Goal: Task Accomplishment & Management: Manage account settings

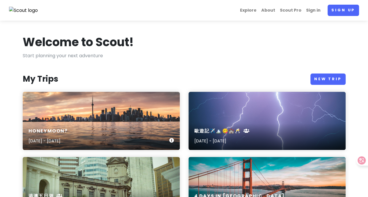
click at [71, 112] on div "Honeymoon? [DATE] - [DATE]" at bounding box center [101, 121] width 157 height 58
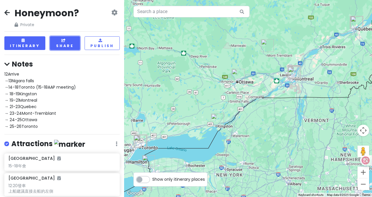
click at [74, 40] on button "Share" at bounding box center [65, 43] width 30 height 14
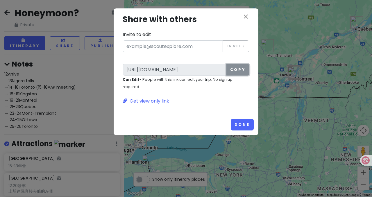
click at [238, 71] on button "Copy" at bounding box center [237, 70] width 23 height 12
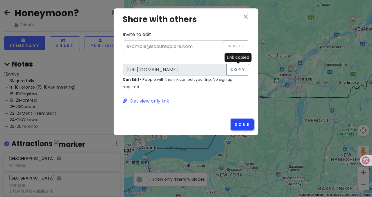
click at [243, 128] on button "Done" at bounding box center [242, 124] width 23 height 11
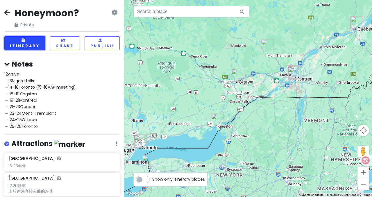
click at [27, 45] on button "Itinerary" at bounding box center [24, 43] width 41 height 14
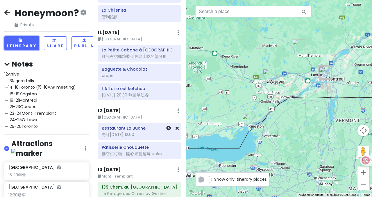
scroll to position [523, 0]
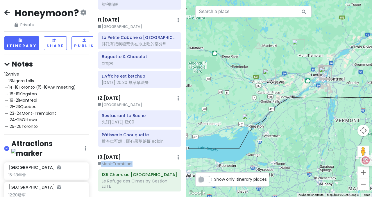
drag, startPoint x: 133, startPoint y: 150, endPoint x: 100, endPoint y: 151, distance: 32.3
click at [100, 161] on small "Mont-Tremblant" at bounding box center [140, 164] width 84 height 6
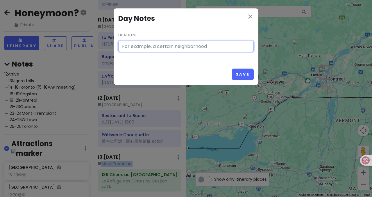
type input "Mont-Tremblant"
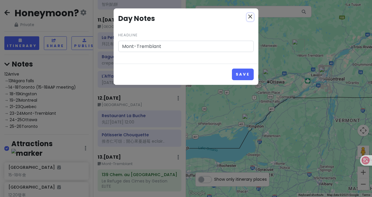
click at [252, 15] on icon "close" at bounding box center [250, 16] width 7 height 7
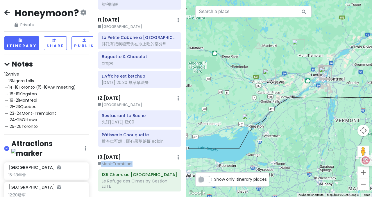
drag, startPoint x: 137, startPoint y: 149, endPoint x: 101, endPoint y: 151, distance: 36.1
click at [101, 161] on small "Mont-Tremblant" at bounding box center [140, 164] width 84 height 6
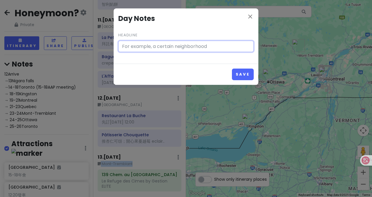
type input "Mont-Tremblant"
drag, startPoint x: 176, startPoint y: 46, endPoint x: 112, endPoint y: 46, distance: 63.9
click at [112, 46] on div "close Day Notes Headline Mont-Tremblant Save" at bounding box center [186, 98] width 372 height 197
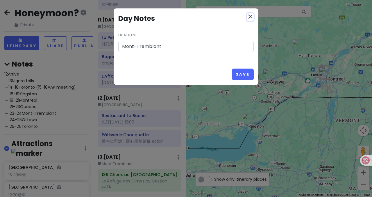
click at [248, 17] on icon "close" at bounding box center [250, 16] width 7 height 7
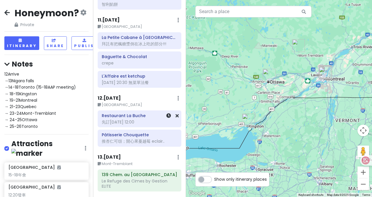
click at [142, 112] on div "Restaurant [PERSON_NAME] 先訂[DATE] 12:00" at bounding box center [140, 119] width 76 height 15
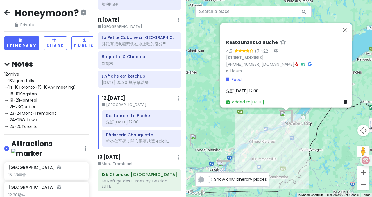
click at [241, 88] on span "先訂[DATE] 12:00" at bounding box center [242, 91] width 33 height 6
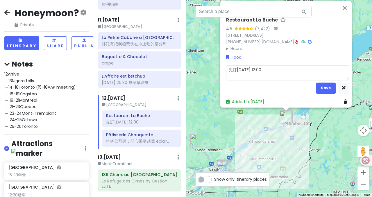
click at [238, 67] on textarea "先訂[DATE] 12:00" at bounding box center [287, 72] width 123 height 15
type textarea "x"
type textarea "先訂[DATE] 12:00"
type textarea "x"
type textarea "先訂[DATE] 12:00"
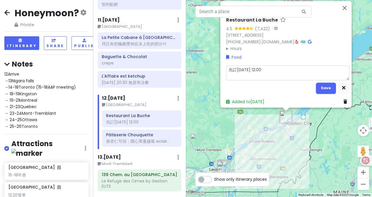
type textarea "x"
type textarea "先訂[DATE] 12:00"
drag, startPoint x: 321, startPoint y: 82, endPoint x: 321, endPoint y: 76, distance: 6.4
click at [321, 83] on button "Save" at bounding box center [326, 88] width 20 height 11
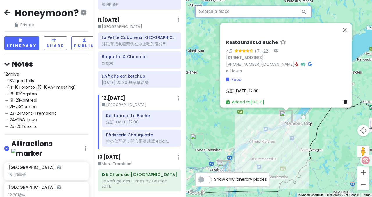
click at [249, 14] on input "text" at bounding box center [253, 12] width 116 height 12
paste input "Cochon Dingue Champlain"
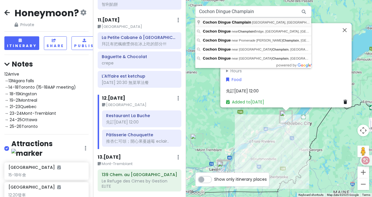
type input "Cochon Dingue Champlain, [GEOGRAPHIC_DATA], [GEOGRAPHIC_DATA], [GEOGRAPHIC_DATA…"
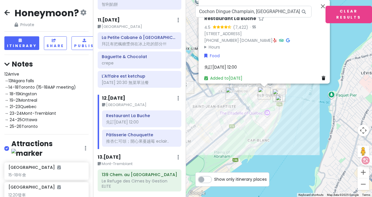
click at [279, 99] on img at bounding box center [279, 99] width 12 height 12
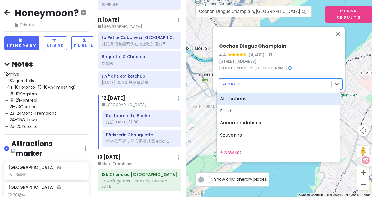
click at [261, 84] on body "Honeymoon? Private Change Dates Make a Copy Delete Trip Go Pro ⚡️ Give Feedback…" at bounding box center [186, 98] width 372 height 197
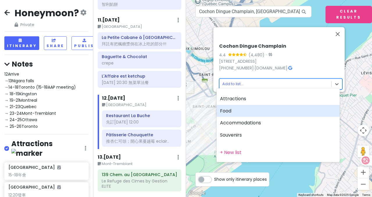
click at [241, 109] on div "Food" at bounding box center [277, 111] width 123 height 12
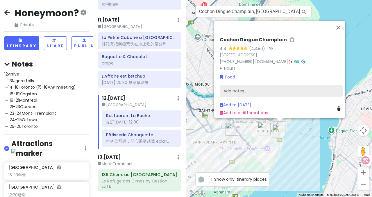
click at [235, 86] on div "Add notes..." at bounding box center [281, 91] width 123 height 12
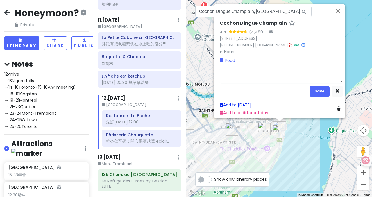
click at [244, 102] on link "Add to [DATE]" at bounding box center [236, 105] width 32 height 6
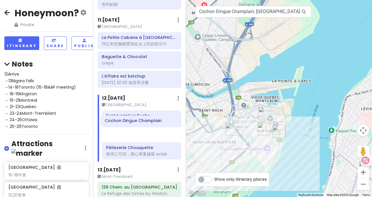
drag, startPoint x: 144, startPoint y: 143, endPoint x: 143, endPoint y: 124, distance: 19.2
click at [143, 124] on div "Restaurant [PERSON_NAME] 先訂[DATE] 12:00 Pâtisserie Chouquette 推杏仁可頌；開心果蔓越莓 ecla…" at bounding box center [142, 135] width 88 height 51
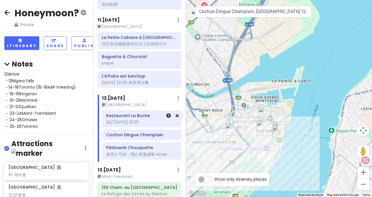
click at [135, 119] on div "先訂[DATE] 12:00" at bounding box center [141, 121] width 71 height 5
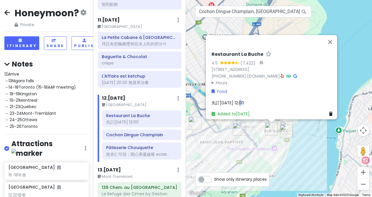
click at [235, 100] on span "先訂[DATE] 12:00" at bounding box center [228, 103] width 33 height 6
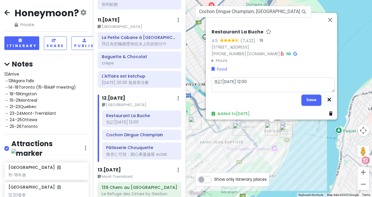
click at [252, 78] on textarea "先訂[DATE] 12:00" at bounding box center [273, 84] width 123 height 15
drag, startPoint x: 252, startPoint y: 77, endPoint x: 219, endPoint y: 77, distance: 32.5
click at [219, 77] on textarea "先訂[DATE] 12:00" at bounding box center [273, 84] width 123 height 15
type textarea "x"
type textarea "先訂"
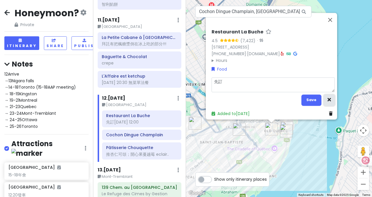
click at [328, 98] on icon "button" at bounding box center [329, 100] width 3 height 4
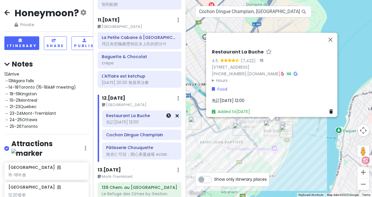
click at [173, 111] on div at bounding box center [168, 119] width 19 height 16
click at [176, 112] on link at bounding box center [177, 115] width 3 height 7
click at [176, 113] on icon at bounding box center [177, 115] width 3 height 5
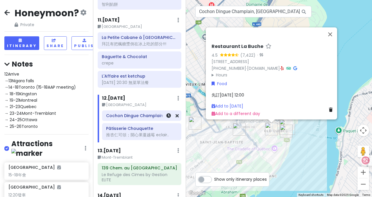
click at [139, 113] on h6 "Cochon Dingue Champlain" at bounding box center [141, 115] width 71 height 5
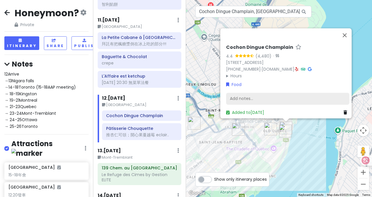
click at [257, 97] on div "Add notes..." at bounding box center [287, 99] width 123 height 12
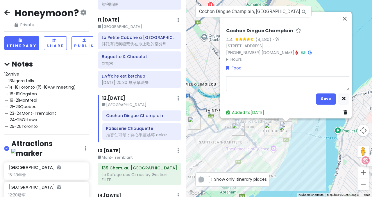
type textarea "x"
type textarea "[DATE] 12:00"
click at [324, 95] on button "Save" at bounding box center [326, 98] width 20 height 11
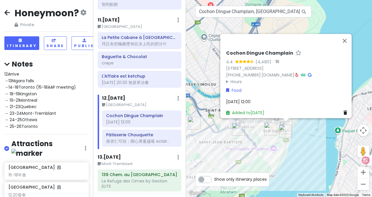
click at [140, 161] on small "Mont-Tremblant" at bounding box center [140, 164] width 84 height 6
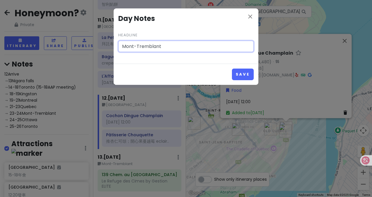
paste input "[PERSON_NAME]早上去才是順光哦"
drag, startPoint x: 213, startPoint y: 47, endPoint x: 189, endPoint y: 46, distance: 24.7
click at [189, 46] on input "Mont-Tremblant [PERSON_NAME]早上去才是順光" at bounding box center [185, 47] width 135 height 12
click at [176, 46] on input "Mont-Tremblant [PERSON_NAME]早上去才是順光" at bounding box center [185, 47] width 135 height 12
type input "Mont-Tremblant 早上去才是順光"
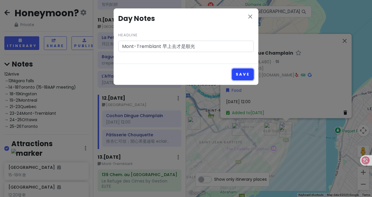
click at [247, 74] on button "Save" at bounding box center [243, 74] width 22 height 11
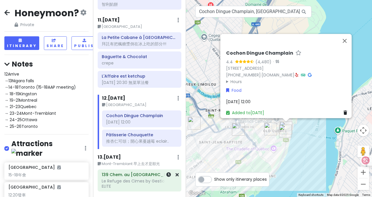
click at [144, 171] on div "139 Chem. au Pied de la [GEOGRAPHIC_DATA] by Gestion ELITE" at bounding box center [140, 181] width 76 height 20
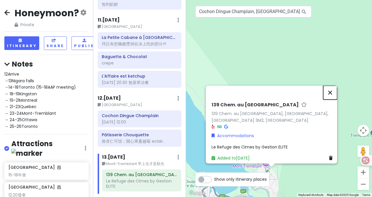
click at [334, 88] on button "Close" at bounding box center [330, 93] width 14 height 14
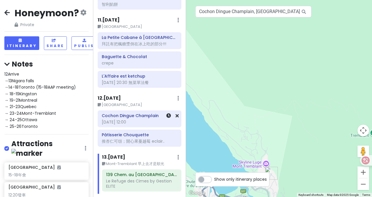
click at [161, 111] on div at bounding box center [168, 119] width 19 height 16
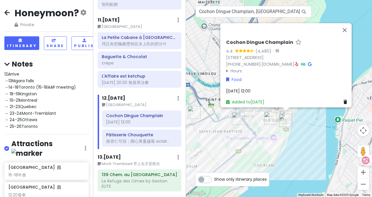
click at [245, 87] on div "[DATE] 12:00" at bounding box center [287, 90] width 123 height 6
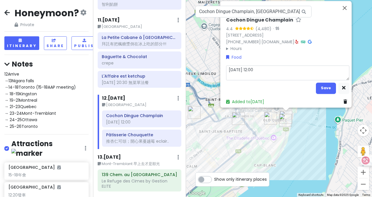
click at [255, 70] on textarea "[DATE] 12:00" at bounding box center [287, 72] width 123 height 15
type textarea "x"
type textarea "[DATE] 12:00"
type textarea "x"
type textarea "[DATE] 12:00 ㄧ"
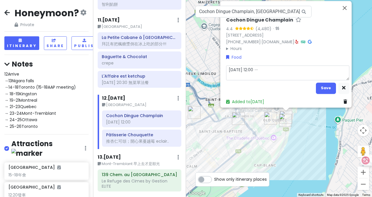
type textarea "x"
type textarea "[DATE] 12:00 ㄧㄣ"
type textarea "x"
type textarea "[DATE] 12:00 因"
type textarea "x"
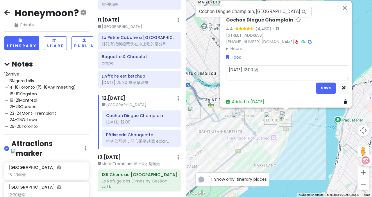
type textarea "[DATE] 12:00 因ㄨ"
type textarea "x"
type textarea "[DATE] 12:00 因ㄨㄟ"
type textarea "x"
type textarea "[DATE] 12:00 因為"
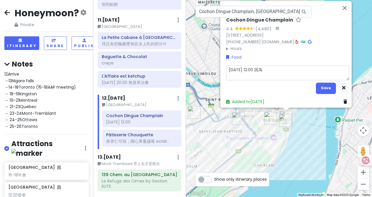
type textarea "x"
type textarea "[DATE] 12:00 因為ㄐ"
type textarea "x"
type textarea "[DATE] 12:00 因為ㄐㄧ"
type textarea "x"
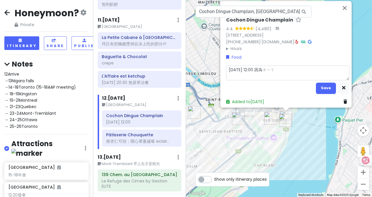
type textarea "[DATE] 12:00 因為加"
type textarea "x"
type textarea "[DATE] 12:00 因為加ㄒ"
type textarea "x"
type textarea "[DATE] 12:00 因為加ㄒㄧ"
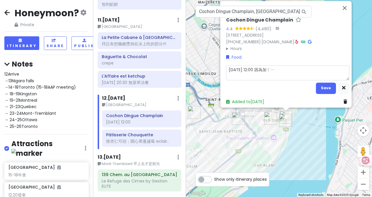
type textarea "x"
type textarea "[DATE] 12:00 因為加ㄒㄧㄡ"
type textarea "x"
type textarea "[DATE] 12:00 因為加修"
type textarea "x"
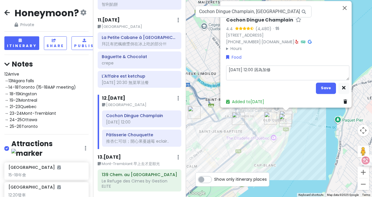
type textarea "[DATE] 12:00 因為加修ㄉ"
type textarea "x"
type textarea "[DATE] 12:00 因為加修ㄉㄞ"
type textarea "x"
type textarea "[DATE] 12:00 因為加修ㄉㄚ"
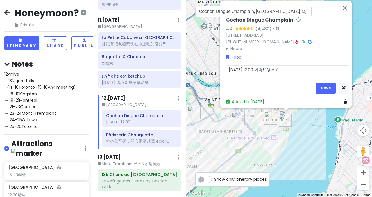
type textarea "x"
type textarea "[DATE] 12:00 因為加修大"
type textarea "x"
type textarea "[DATE] 12:00 因為加修大ㄊ"
type textarea "x"
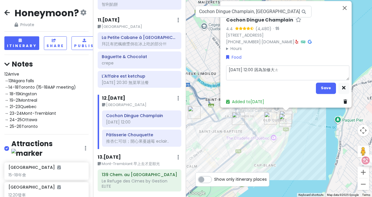
type textarea "[DATE] 12:00 因為加修大ㄊㄧ"
type textarea "x"
type textarea "[DATE] 12:00 因為加修大ㄊㄨ"
type textarea "x"
type textarea "[DATE] 12:00 因為加修大ㄊㄨㄟ"
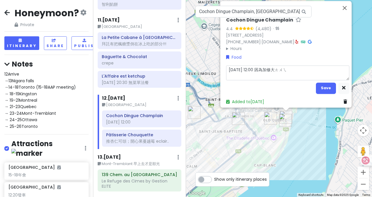
type textarea "x"
type textarea "[DATE] 12:00 因為加修大推"
type textarea "x"
type textarea "[DATE] 12:00 因為嘉修大推"
type textarea "x"
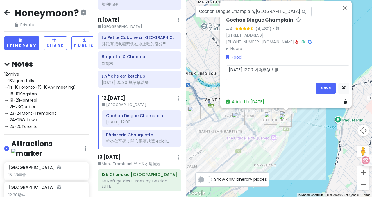
type textarea "[DATE] 12:00 因為嘉修大推"
type textarea "x"
type textarea "[DATE] 12:00 因為嘉修大推 ㄍ"
type textarea "x"
type textarea "[DATE] 12:00 因為嘉修大推 ㄍㄞ"
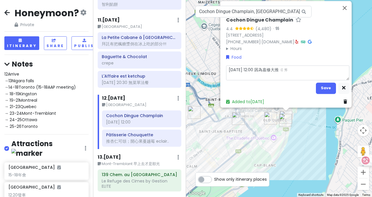
type textarea "x"
type textarea "[DATE] 12:00 因為嘉修大推 改"
type textarea "x"
type textarea "[DATE] 12:00 因為嘉修大推 改ㄧ"
type textarea "x"
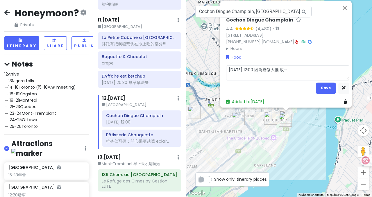
type textarea "[DATE] 12:00 因為嘉修大推 改依"
type textarea "x"
type textarea "[DATE] 12:00 因為嘉修大推 改依ㄒ"
type textarea "x"
type textarea "[DATE] 12:00 因為嘉修大推 改依ㄒㄧ"
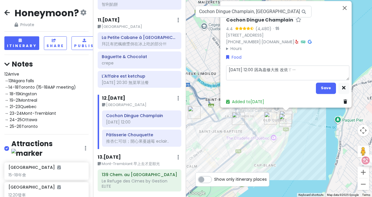
type textarea "x"
type textarea "[DATE] 12:00 因為嘉修大推 改一下"
type textarea "x"
type textarea "[DATE] 12:00 因為嘉修大推 改一下"
click at [325, 84] on button "Save" at bounding box center [326, 88] width 20 height 11
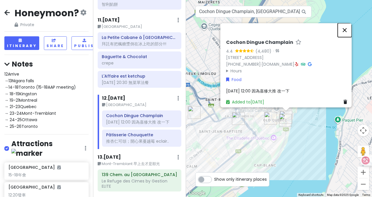
click at [348, 28] on button "Close" at bounding box center [345, 30] width 14 height 14
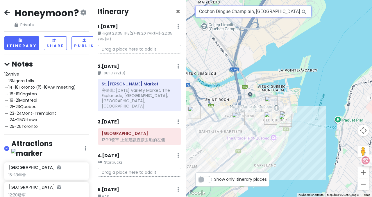
click at [220, 16] on input "Cochon Dingue Champlain, [GEOGRAPHIC_DATA], [GEOGRAPHIC_DATA], [GEOGRAPHIC_DATA…" at bounding box center [253, 12] width 116 height 12
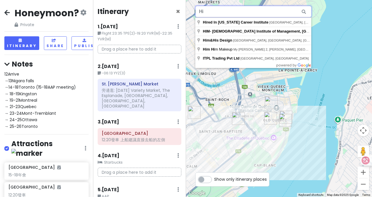
type input "H"
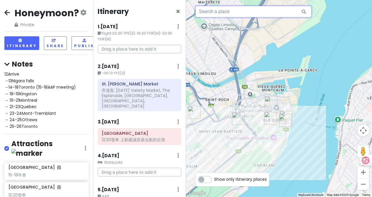
click at [214, 16] on input "text" at bounding box center [253, 12] width 116 height 12
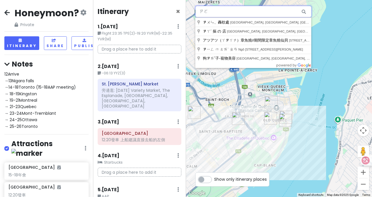
type input "ㄗㄩㄛ"
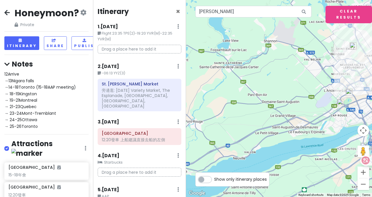
drag, startPoint x: 247, startPoint y: 82, endPoint x: 348, endPoint y: 76, distance: 100.7
click at [348, 76] on div at bounding box center [279, 98] width 186 height 197
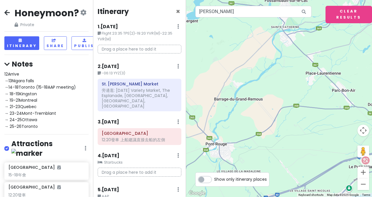
drag, startPoint x: 246, startPoint y: 82, endPoint x: 276, endPoint y: 60, distance: 37.0
click at [276, 60] on div at bounding box center [279, 98] width 186 height 197
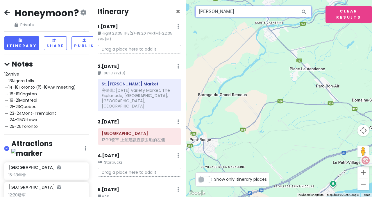
click at [247, 7] on input "[PERSON_NAME]" at bounding box center [253, 12] width 116 height 12
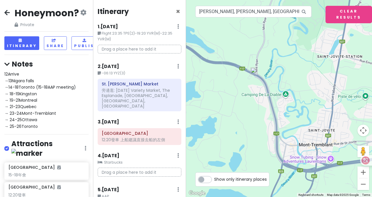
drag, startPoint x: 294, startPoint y: 91, endPoint x: 269, endPoint y: 63, distance: 37.6
click at [269, 63] on div at bounding box center [279, 98] width 186 height 197
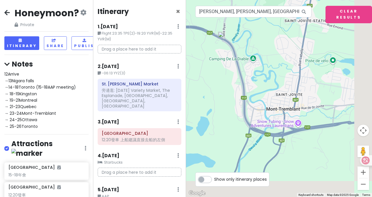
drag, startPoint x: 290, startPoint y: 131, endPoint x: 256, endPoint y: 95, distance: 49.8
click at [256, 95] on div at bounding box center [279, 98] width 186 height 197
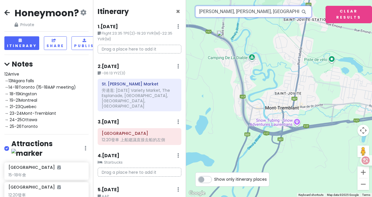
click at [237, 14] on input "[PERSON_NAME], [PERSON_NAME], [GEOGRAPHIC_DATA], [GEOGRAPHIC_DATA], [GEOGRAPHIC…" at bounding box center [253, 12] width 116 height 12
drag, startPoint x: 227, startPoint y: 12, endPoint x: 329, endPoint y: 7, distance: 101.8
click at [329, 7] on div "To navigate the map with touch gestures double-tap and hold your finger on the …" at bounding box center [279, 98] width 186 height 197
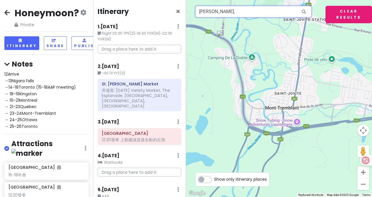
scroll to position [0, 0]
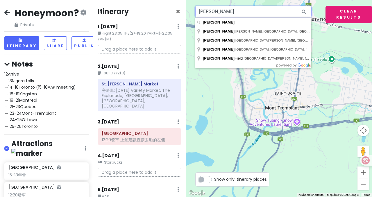
type input "[PERSON_NAME]"
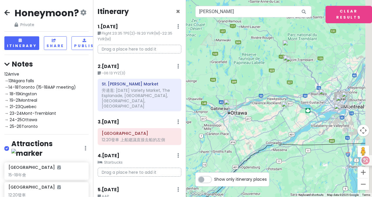
drag, startPoint x: 339, startPoint y: 56, endPoint x: 295, endPoint y: 68, distance: 45.0
click at [295, 68] on div at bounding box center [279, 98] width 186 height 197
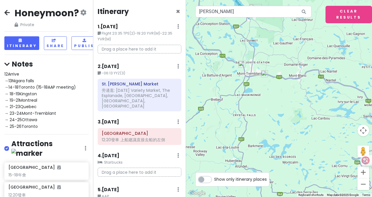
drag, startPoint x: 274, startPoint y: 46, endPoint x: 255, endPoint y: 88, distance: 45.9
click at [273, 95] on div at bounding box center [279, 98] width 186 height 197
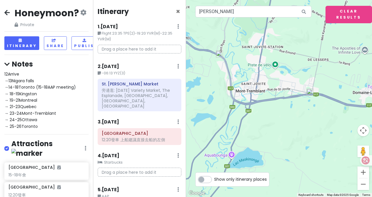
drag, startPoint x: 254, startPoint y: 58, endPoint x: 264, endPoint y: 112, distance: 54.8
click at [264, 112] on div at bounding box center [279, 98] width 186 height 197
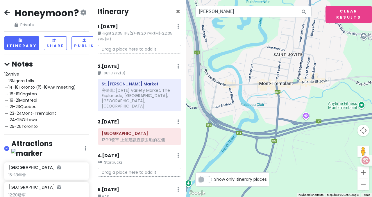
drag, startPoint x: 288, startPoint y: 92, endPoint x: 289, endPoint y: 68, distance: 23.8
click at [289, 68] on div at bounding box center [279, 98] width 186 height 197
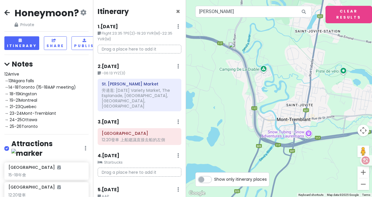
drag, startPoint x: 251, startPoint y: 75, endPoint x: 280, endPoint y: 95, distance: 35.5
click at [280, 95] on div at bounding box center [279, 98] width 186 height 197
click at [231, 48] on img at bounding box center [232, 46] width 12 height 12
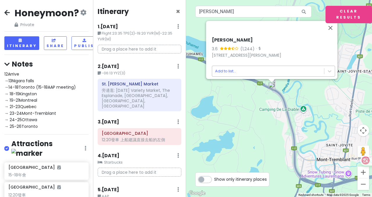
click at [255, 68] on body "Honeymoon? Private Change Dates Make a Copy Delete Trip Go Pro ⚡️ Give Feedback…" at bounding box center [186, 98] width 372 height 197
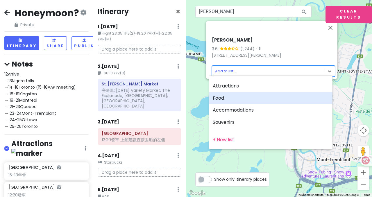
click at [232, 97] on div "Food" at bounding box center [270, 98] width 123 height 12
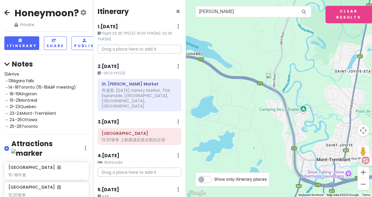
click at [273, 82] on img "Tim Hortons" at bounding box center [272, 79] width 17 height 17
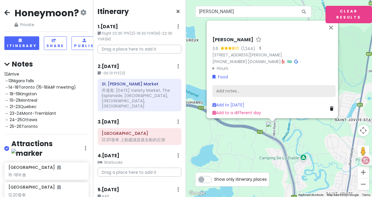
click at [240, 85] on div "Add notes..." at bounding box center [273, 91] width 123 height 12
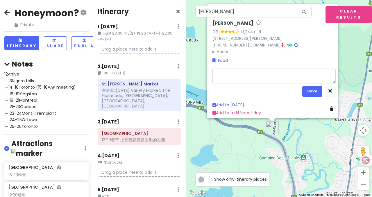
type textarea "x"
type textarea "b"
type textarea "x"
type textarea "bj"
type textarea "x"
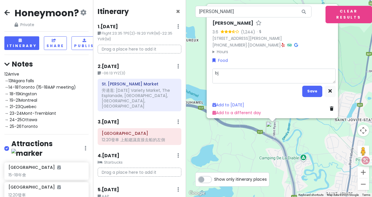
type textarea "bj6"
type textarea "x"
type textarea "bj"
type textarea "x"
type textarea "b"
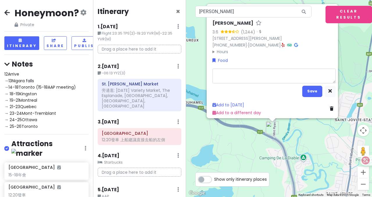
type textarea "x"
type textarea "ㄖ"
type textarea "x"
type textarea "ㄖㄨ"
type textarea "x"
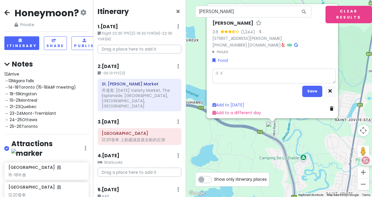
type textarea "如"
type textarea "x"
type textarea "如ㄍ"
type textarea "x"
type textarea "如ㄍㄨ"
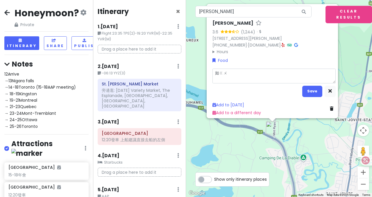
type textarea "x"
type textarea "如ㄍㄨㄛ"
type textarea "x"
type textarea "如果"
type textarea "x"
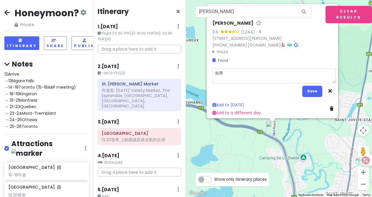
type textarea "如果ㄇ"
type textarea "x"
type textarea "如果ㄇㄟ"
type textarea "x"
type textarea "如果沒"
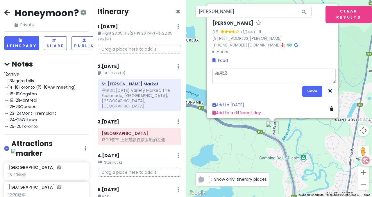
type textarea "x"
type textarea "如果沒ㄕ"
type textarea "x"
type textarea "如果沒ㄕㄜ"
type textarea "x"
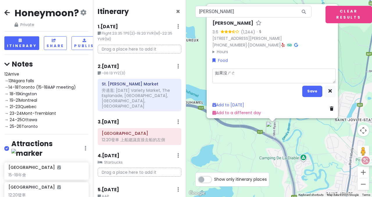
type textarea "如果沒什"
type textarea "x"
type textarea "如果沒[DEMOGRAPHIC_DATA]ㄇ"
type textarea "x"
type textarea "如果沒什ㄇㄜ"
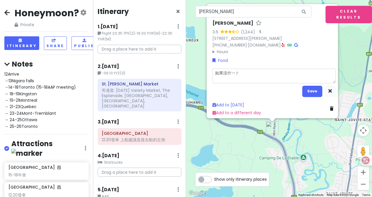
type textarea "x"
type textarea "如果沒什麼"
type textarea "x"
type textarea "如果沒什麼ㄏ"
type textarea "x"
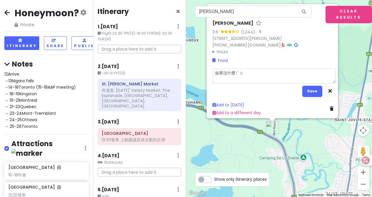
type textarea "如果沒什麼好"
type textarea "x"
type textarea "如果沒什麼好ㄔ"
type textarea "x"
type textarea "如果沒什麼好吃ㄐ"
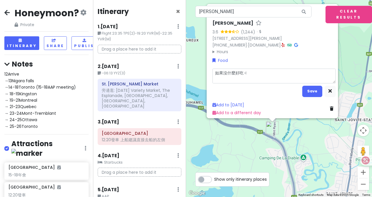
type textarea "x"
type textarea "如果沒什麼好吃"
type textarea "x"
type textarea "如果沒什麼好吃"
type textarea "x"
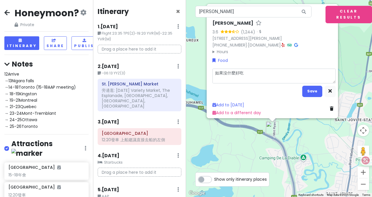
type textarea "如果沒什麼好吃 ㄐ"
type textarea "x"
type textarea "如果沒什麼好吃 ㄐㄧ"
type textarea "x"
type textarea "如果沒什麼好吃 ㄐㄧㄡ"
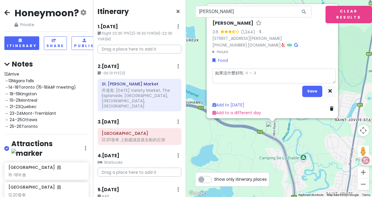
type textarea "x"
type textarea "如果沒什麼好吃 就"
type textarea "x"
type textarea "如果沒什麼好吃 就ㄑ"
type textarea "x"
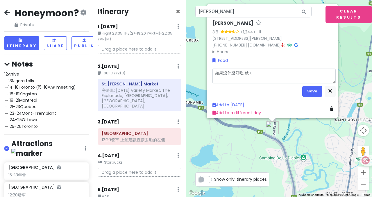
type textarea "如果沒什麼好吃 就ㄑㄩ"
type textarea "x"
type textarea "如果沒什麼好吃 就去"
type textarea "x"
type textarea "如果沒什麼好吃 就去ㄏ"
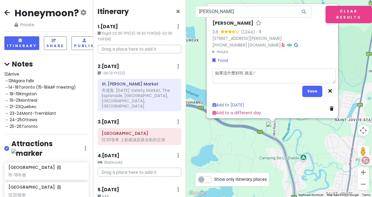
type textarea "x"
type textarea "如果沒什麼好吃 就去ㄏㄜ"
type textarea "x"
type textarea "如果沒什麼好吃 就去喝"
type textarea "x"
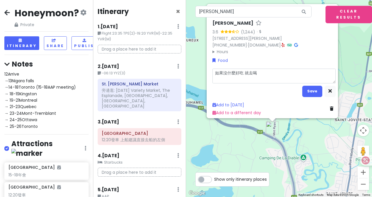
type textarea "如果沒什麼好吃 就去喝ㄍ"
type textarea "x"
type textarea "如果沒什麼好吃 就去喝個"
type textarea "x"
type textarea "如果沒什麼好吃 就去喝個ㄌ"
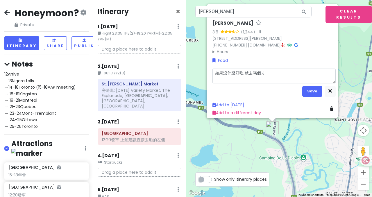
type textarea "x"
type textarea "如果沒什麼好吃 就去喝個ㄌㄧ"
type textarea "x"
type textarea "如果沒什麼好吃 就去喝個ㄌㄧㄢ"
type textarea "x"
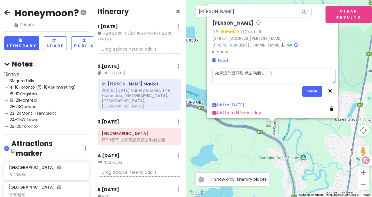
type textarea "如果沒什麼好吃 就去喝個連"
type textarea "x"
type textarea "如果沒什麼好吃 就去喝個連ㄙ"
type textarea "x"
type textarea "如果沒什麼好吃 就去喝個連ㄙㄨ"
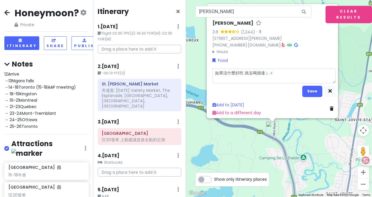
type textarea "x"
type textarea "如果沒什麼好吃 就去喝個連ㄙㄨㄛ"
type textarea "x"
type textarea "如果沒什麼好吃 就去喝個連鎖"
type textarea "x"
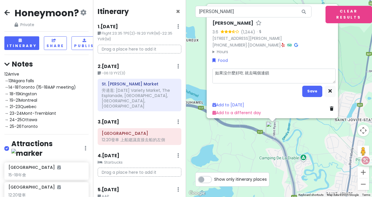
type textarea "如果沒什麼好吃 就去喝個連鎖ㄎ"
type textarea "x"
type textarea "如果沒什麼好吃 就去喝個連鎖ㄎㄚ"
type textarea "x"
type textarea "如果沒什麼好吃 就去喝個連鎖咖"
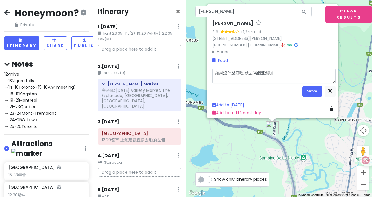
type textarea "x"
type textarea "如果沒什麼好吃 就去喝個連鎖咖ㄈ"
type textarea "x"
type textarea "如果沒什麼好吃 就去喝個連鎖咖ㄈㄟ"
type textarea "x"
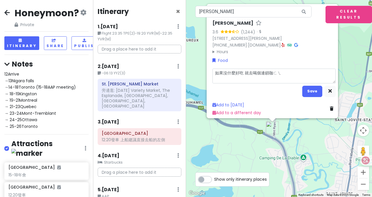
type textarea "如果沒什麼好吃 就去喝個連鎖咖啡"
type textarea "x"
type textarea "如果沒什麼好吃 就去喝個連鎖咖啡ㄅ"
type textarea "x"
type textarea "如果沒什麼好吃 就去喝個連鎖咖啡吧"
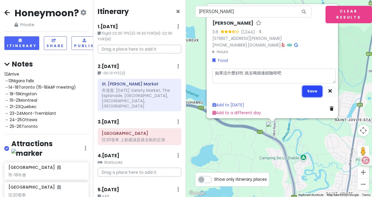
click at [311, 88] on button "Save" at bounding box center [312, 91] width 20 height 11
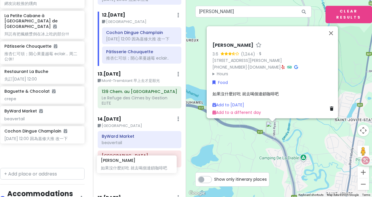
scroll to position [610, 0]
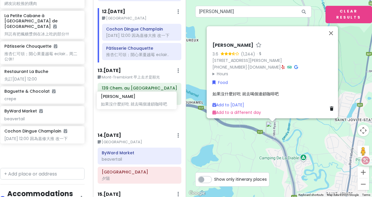
drag, startPoint x: 45, startPoint y: 149, endPoint x: 138, endPoint y: 104, distance: 103.1
click at [138, 104] on div "Honeymoon? Private Change Dates Make a Copy Delete Trip Go Pro ⚡️ Give Feedback…" at bounding box center [186, 98] width 372 height 197
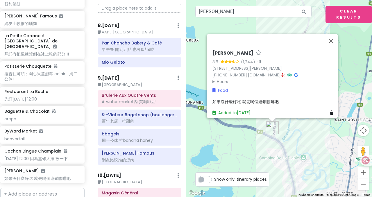
scroll to position [261, 0]
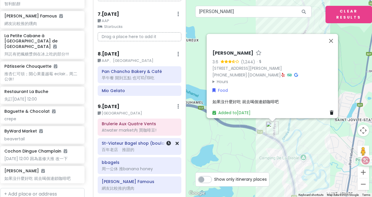
click at [102, 147] on div "百年老店　推甜的" at bounding box center [140, 149] width 76 height 5
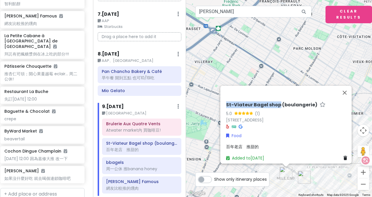
drag, startPoint x: 223, startPoint y: 102, endPoint x: 275, endPoint y: 101, distance: 52.6
click at [275, 101] on div "St-Viateur Bagel shop (boulangerie) 5.0 (1) [STREET_ADDRESS] Food 百年老店　推甜的 Adde…" at bounding box center [288, 132] width 128 height 64
copy h6 "St-Viateur Bagel shop"
click at [120, 166] on div "周一公休 推banana honey" at bounding box center [141, 168] width 71 height 5
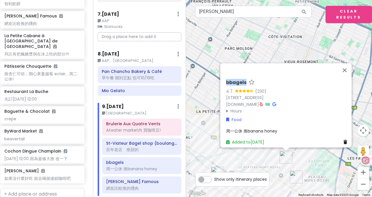
drag, startPoint x: 223, startPoint y: 80, endPoint x: 242, endPoint y: 80, distance: 19.8
click at [242, 80] on div "bbagels 4.7 (230) [STREET_ADDRESS] [DOMAIN_NAME] · Hours [DATE] Closed [DATE] 9…" at bounding box center [288, 112] width 128 height 70
copy h6 "bbagels"
drag, startPoint x: 221, startPoint y: 93, endPoint x: 336, endPoint y: 90, distance: 114.8
click at [343, 93] on div "bbagels 4.7 (230) [STREET_ADDRESS] [DOMAIN_NAME] · Hours [DATE] Closed [DATE] 9…" at bounding box center [288, 112] width 128 height 70
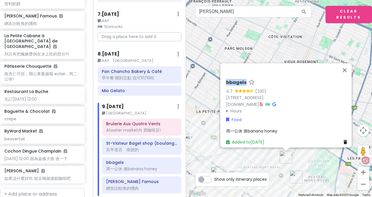
copy link "[STREET_ADDRESS]"
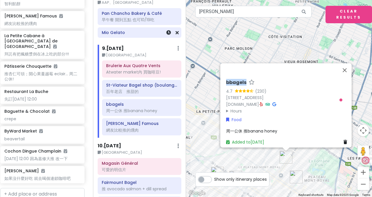
scroll to position [348, 0]
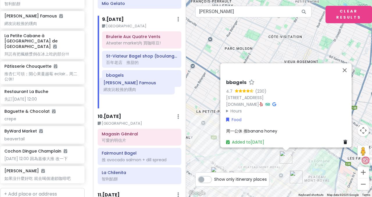
click at [143, 85] on div "Brulerie Aux Quatre Vents Atwater market內 買咖啡豆! St-Viateur Bagel shop (boulange…" at bounding box center [142, 69] width 88 height 77
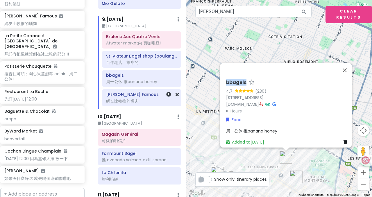
click at [111, 99] on div "網友比較推的燻肉" at bounding box center [141, 101] width 71 height 5
